Goal: Use online tool/utility: Utilize a website feature to perform a specific function

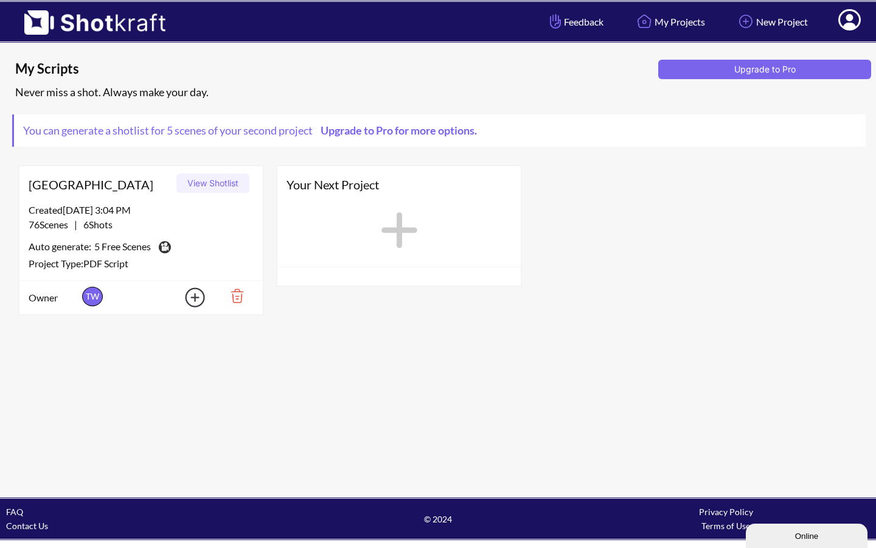
click at [222, 183] on button "View Shotlist" at bounding box center [212, 182] width 73 height 19
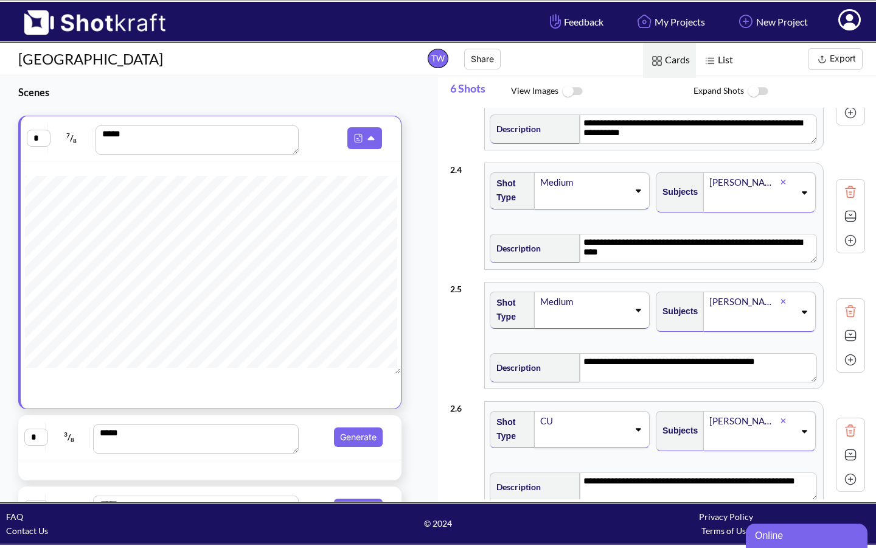
scroll to position [439, 0]
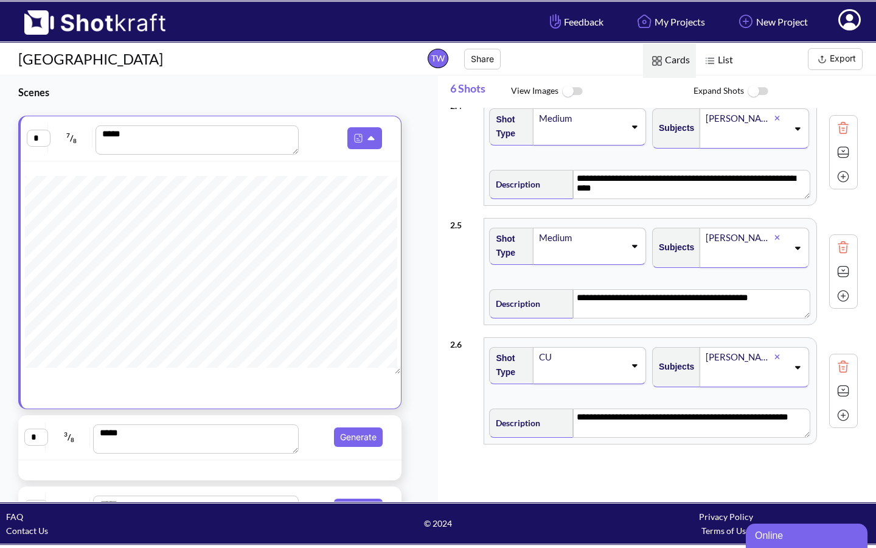
click at [579, 89] on img at bounding box center [572, 92] width 27 height 26
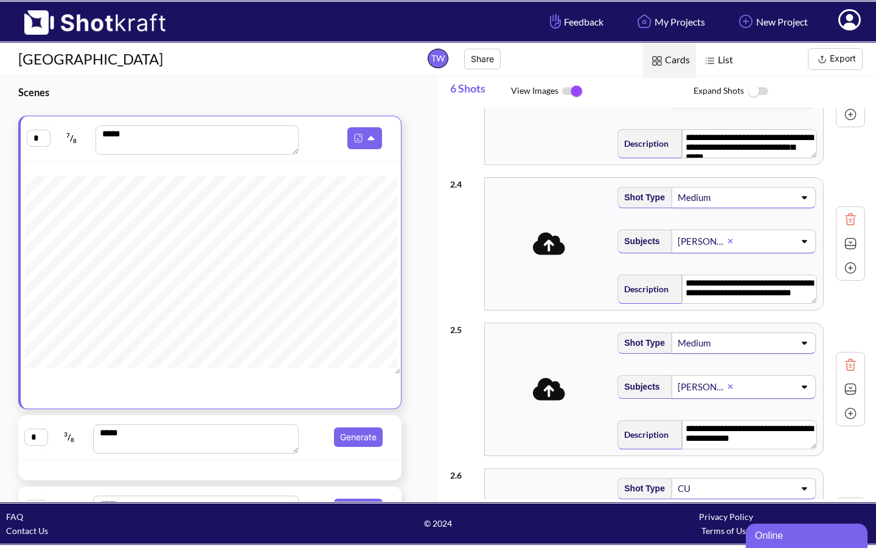
click at [547, 101] on icon at bounding box center [549, 90] width 32 height 23
click at [584, 164] on div "**********" at bounding box center [655, 90] width 337 height 149
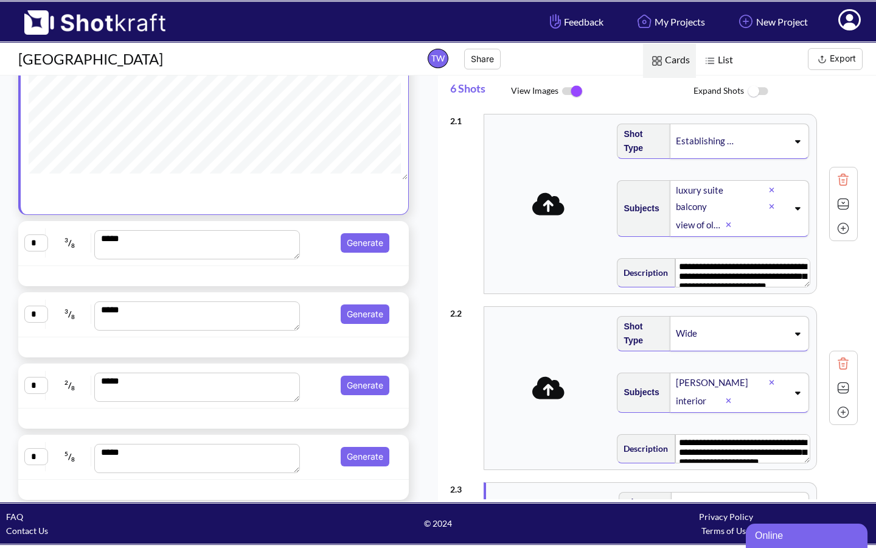
scroll to position [220, 0]
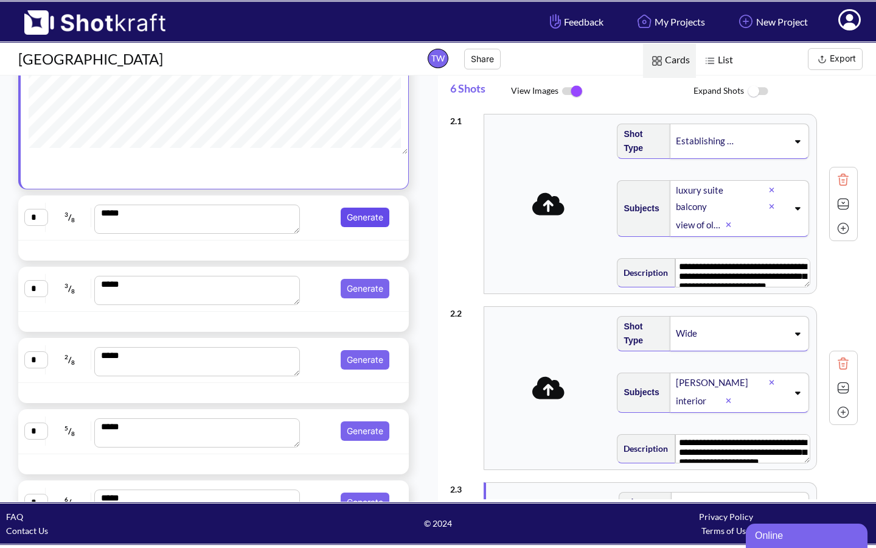
click at [362, 217] on button "Generate" at bounding box center [365, 217] width 49 height 19
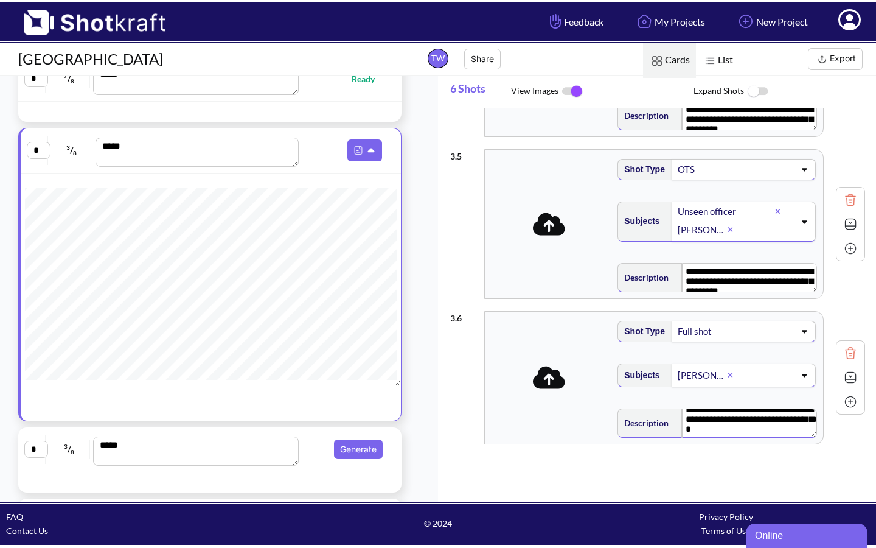
scroll to position [11, 0]
click at [845, 372] on img at bounding box center [851, 377] width 18 height 18
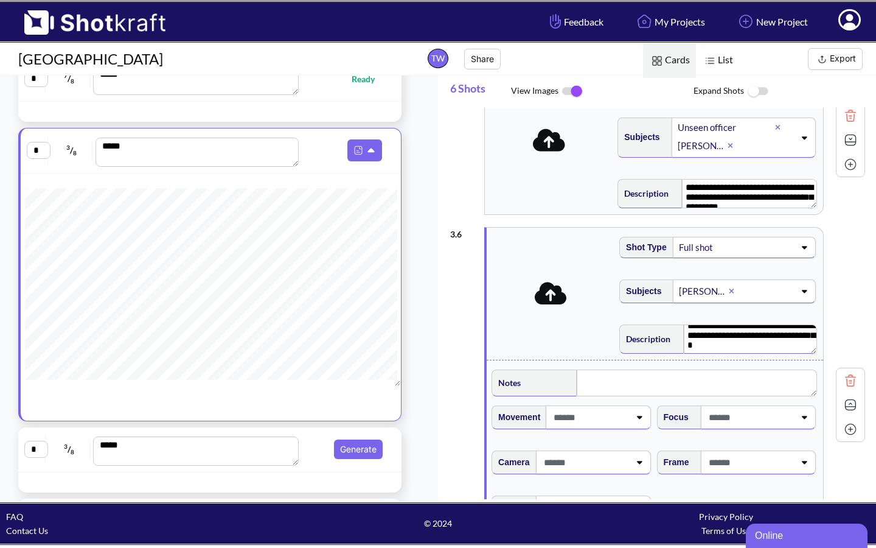
click at [840, 361] on div "**********" at bounding box center [657, 405] width 415 height 368
click at [842, 414] on img at bounding box center [851, 405] width 18 height 18
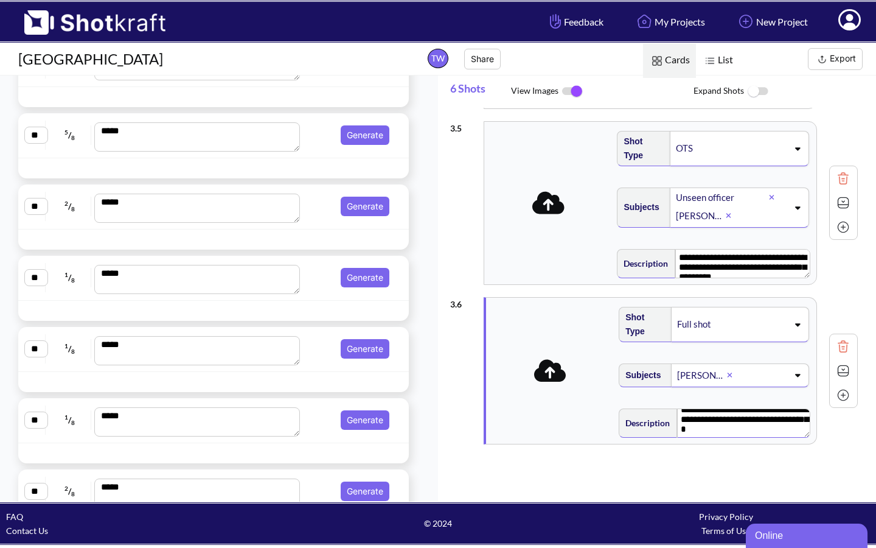
scroll to position [3366, 0]
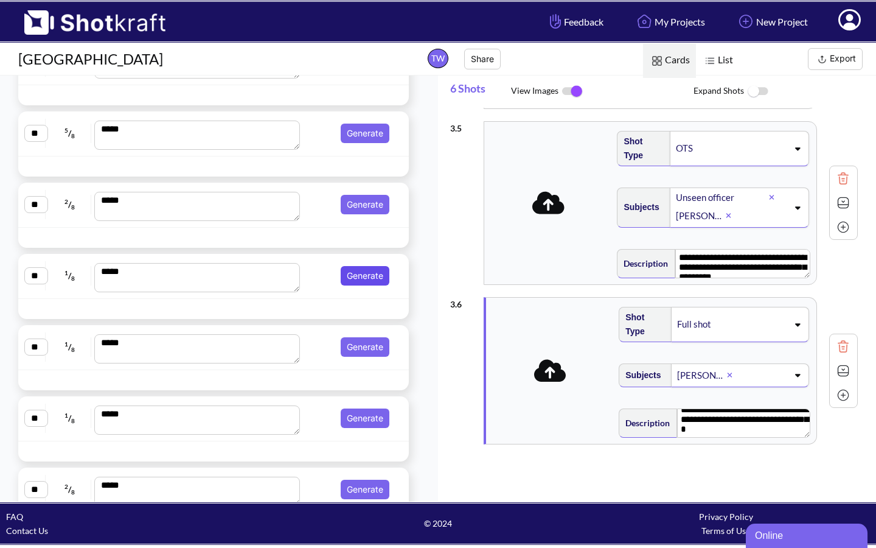
click at [360, 276] on button "Generate" at bounding box center [365, 275] width 49 height 19
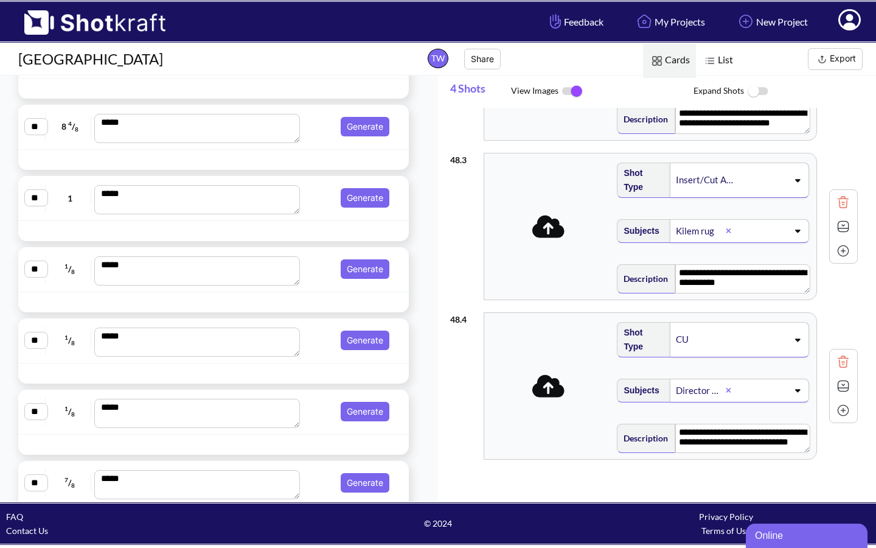
scroll to position [5254, 0]
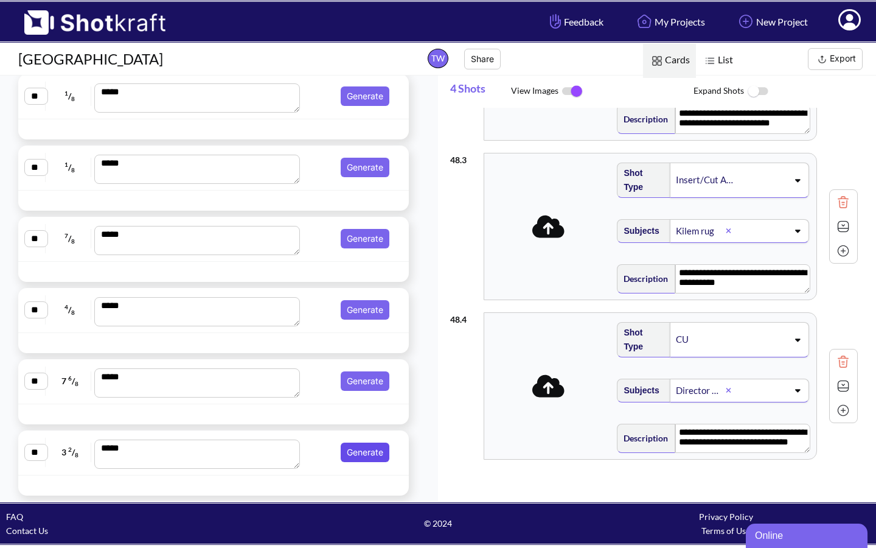
click at [348, 452] on button "Generate" at bounding box center [365, 451] width 49 height 19
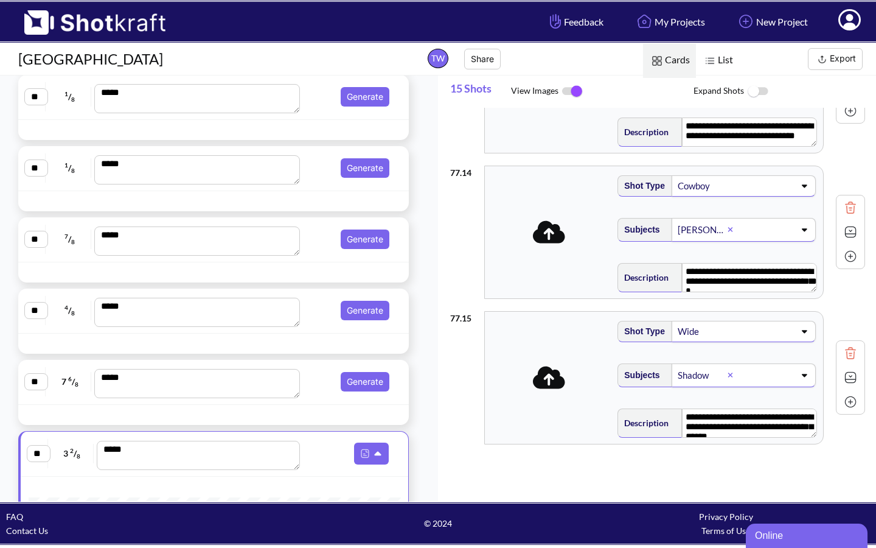
scroll to position [2131, 0]
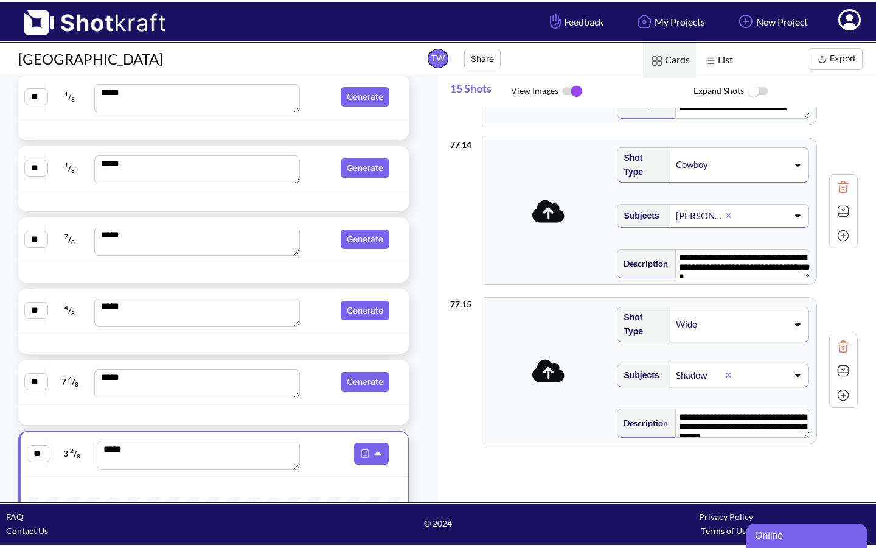
click at [716, 58] on img at bounding box center [710, 61] width 16 height 16
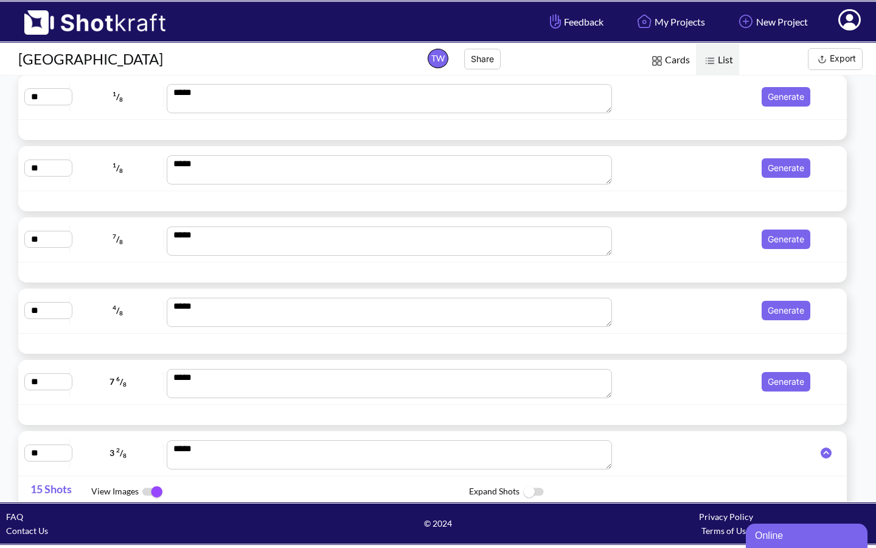
click at [674, 57] on span "Cards" at bounding box center [669, 60] width 53 height 35
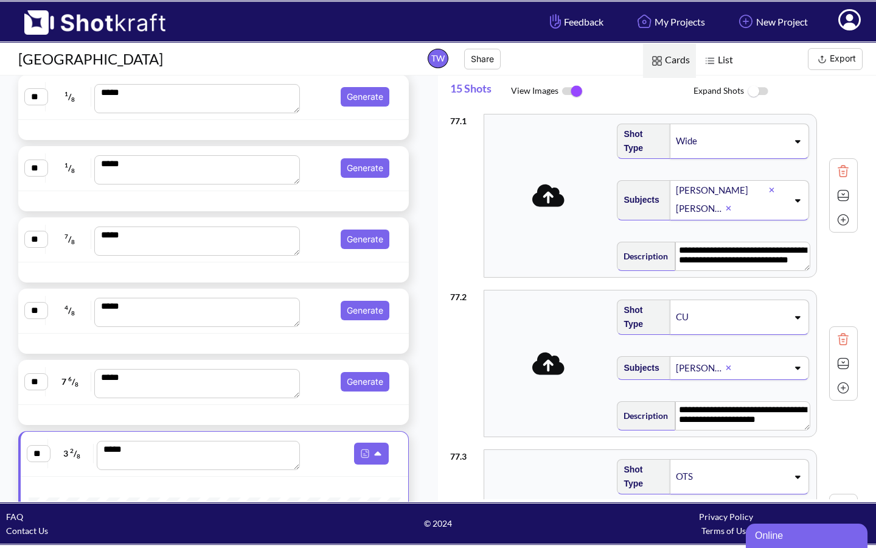
click at [823, 58] on img at bounding box center [822, 59] width 15 height 15
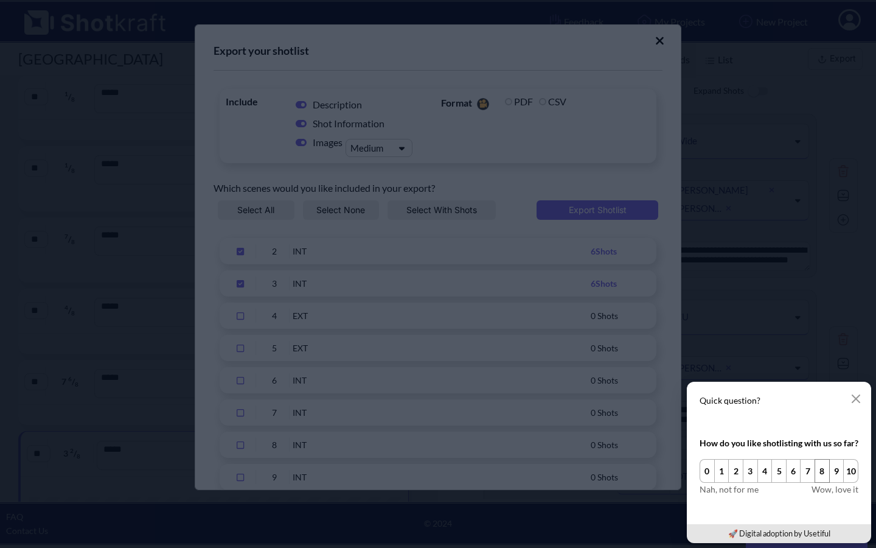
click at [821, 471] on button "8" at bounding box center [822, 471] width 15 height 24
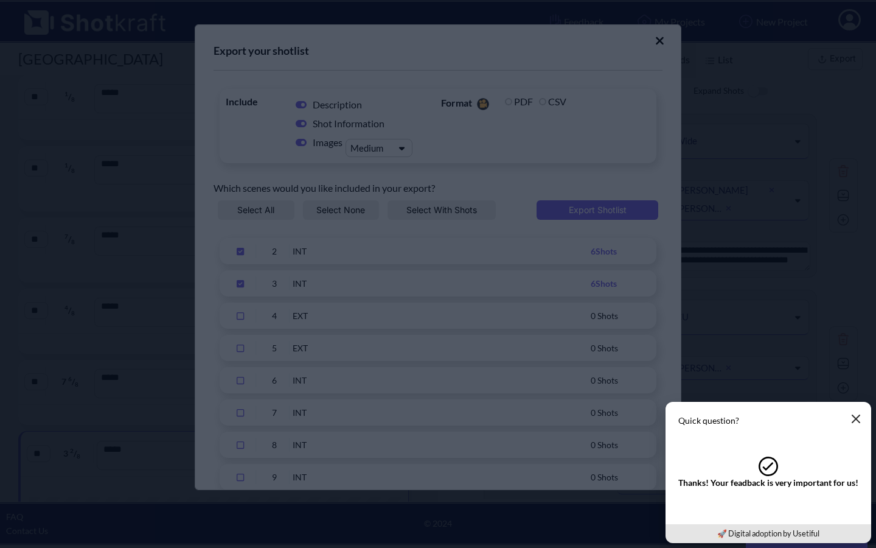
click at [851, 416] on icon "button" at bounding box center [856, 419] width 10 height 10
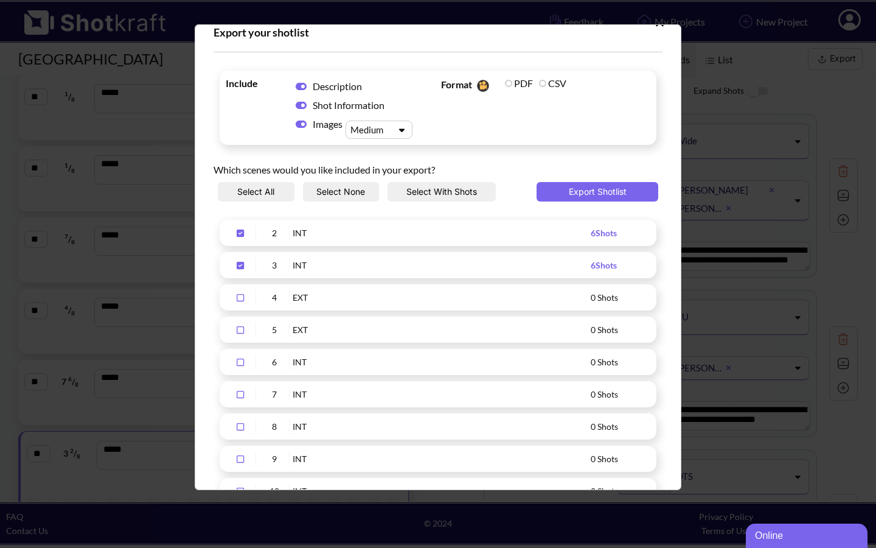
scroll to position [0, 0]
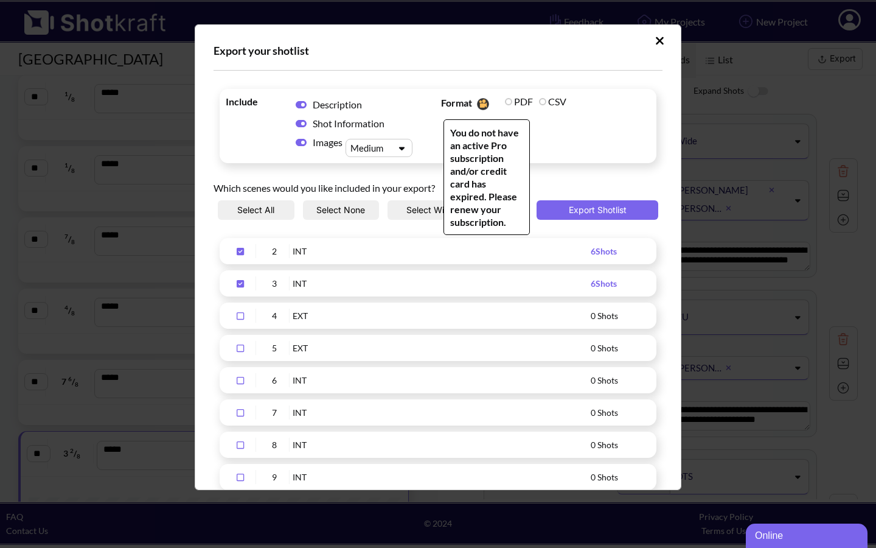
click at [505, 103] on label "PDF" at bounding box center [519, 102] width 28 height 12
click at [507, 99] on label "PDF" at bounding box center [519, 102] width 28 height 12
click at [559, 122] on span "Format You do not have an active Pro subscription and/or credit card has expire…" at bounding box center [545, 126] width 215 height 68
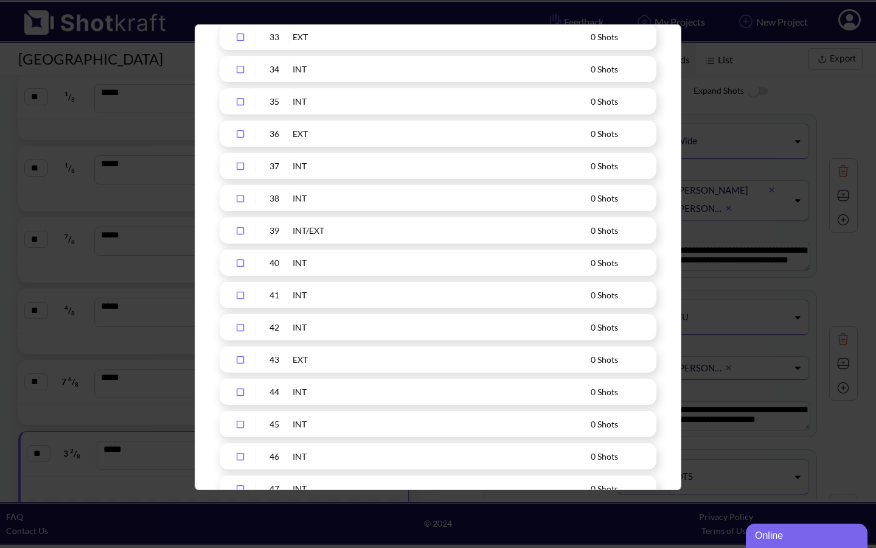
scroll to position [1218, 0]
